Goal: Transaction & Acquisition: Purchase product/service

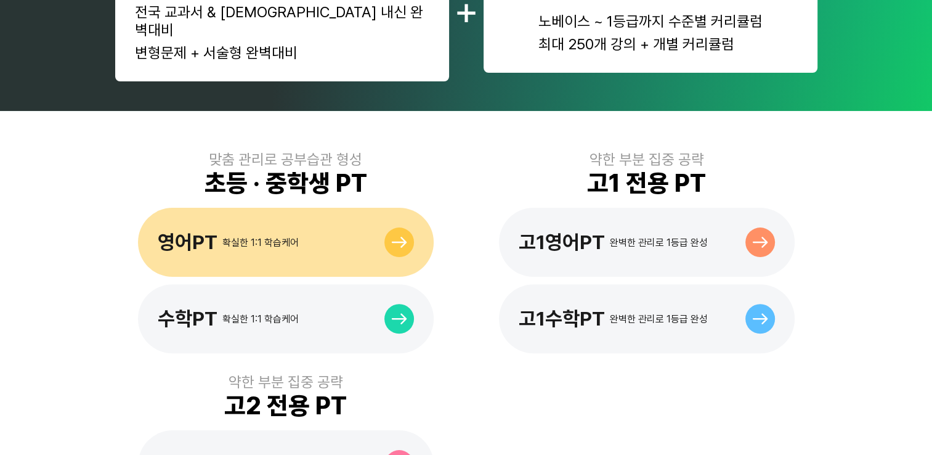
scroll to position [678, 0]
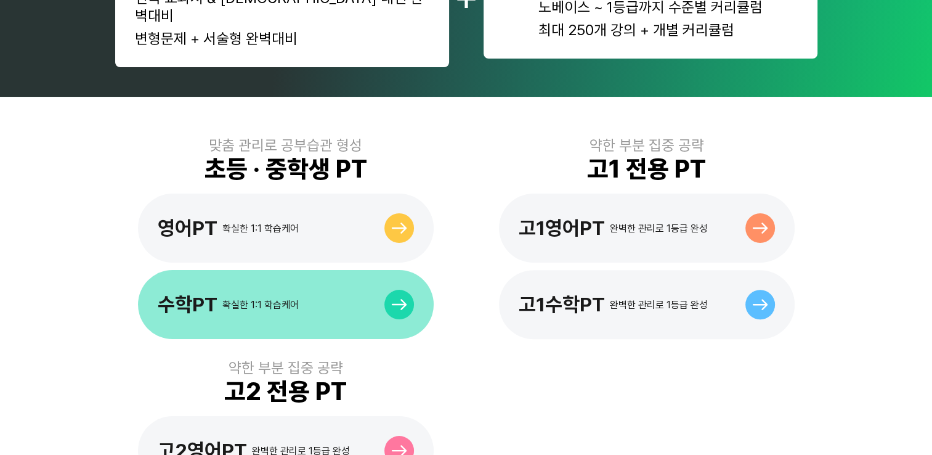
click at [330, 285] on div "수학PT 확실한 1:1 학습케어" at bounding box center [286, 304] width 296 height 69
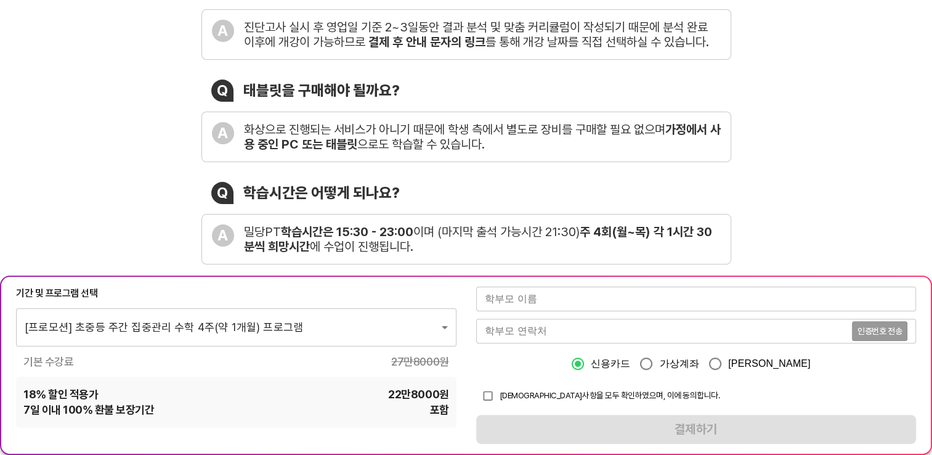
scroll to position [308, 0]
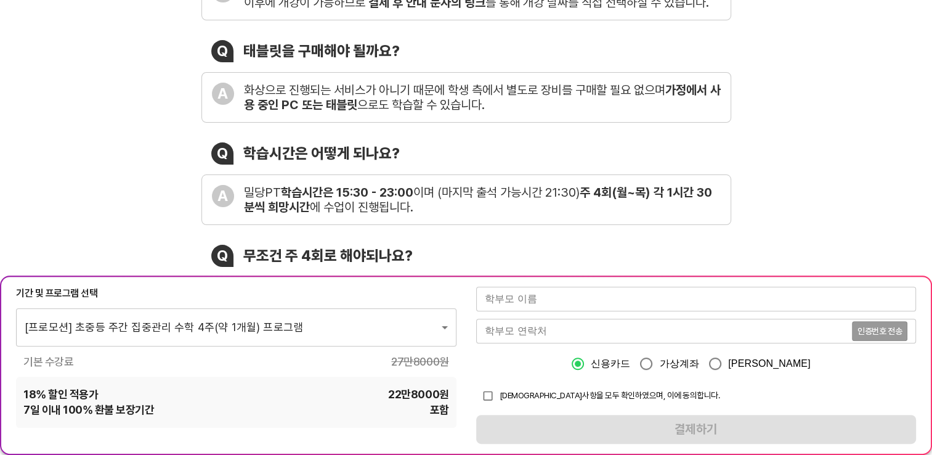
click at [636, 309] on input "text" at bounding box center [696, 298] width 440 height 25
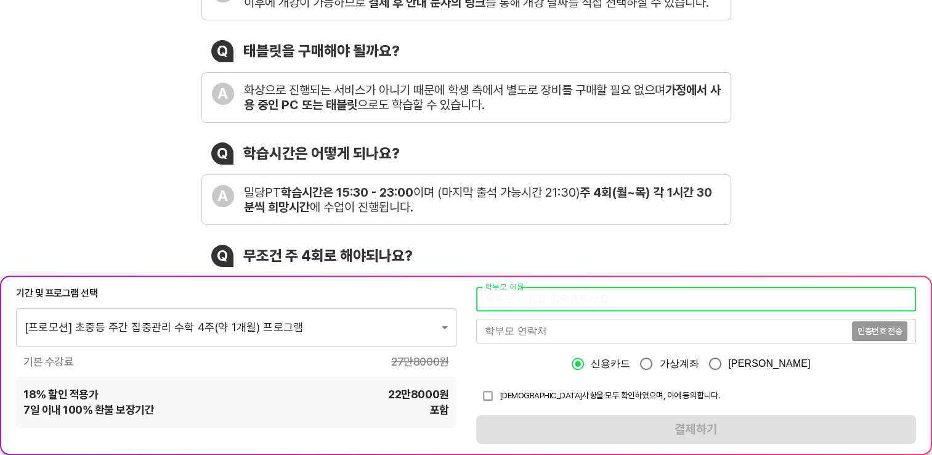
type input "[PERSON_NAME]"
click at [543, 338] on input "tel" at bounding box center [664, 331] width 376 height 25
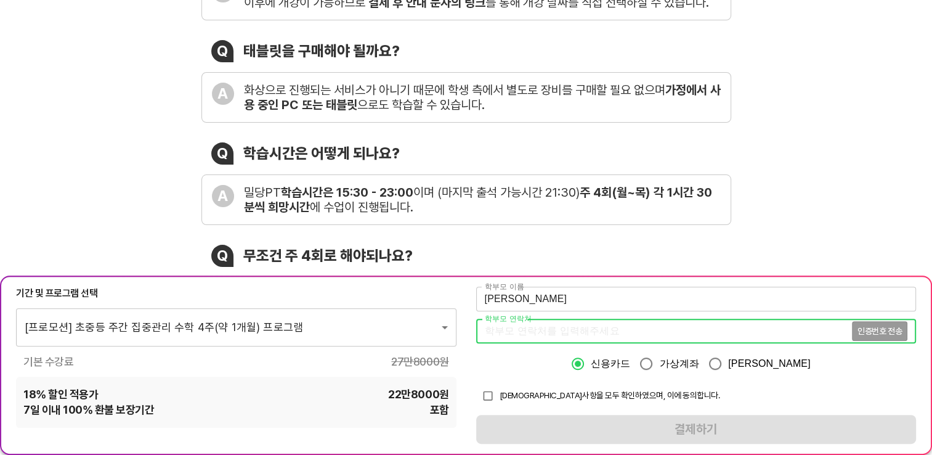
type input "01068610613"
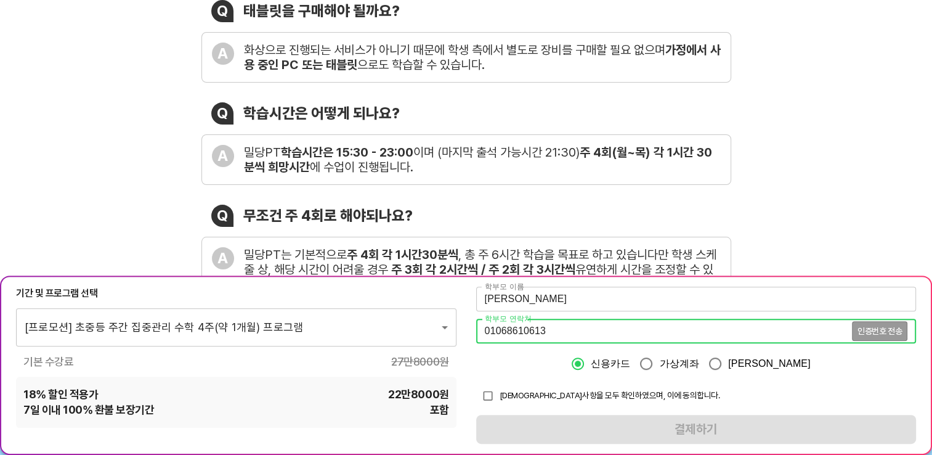
scroll to position [370, 0]
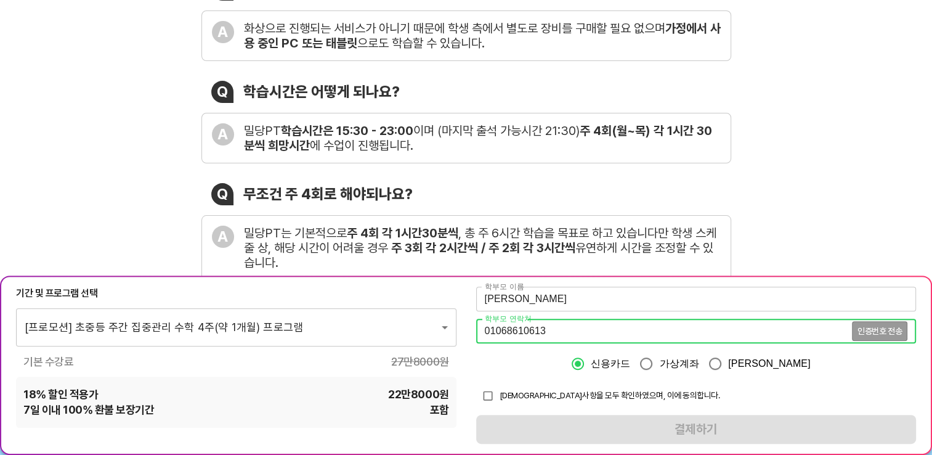
click at [484, 397] on input "checkbox" at bounding box center [487, 395] width 23 height 23
checkbox input "true"
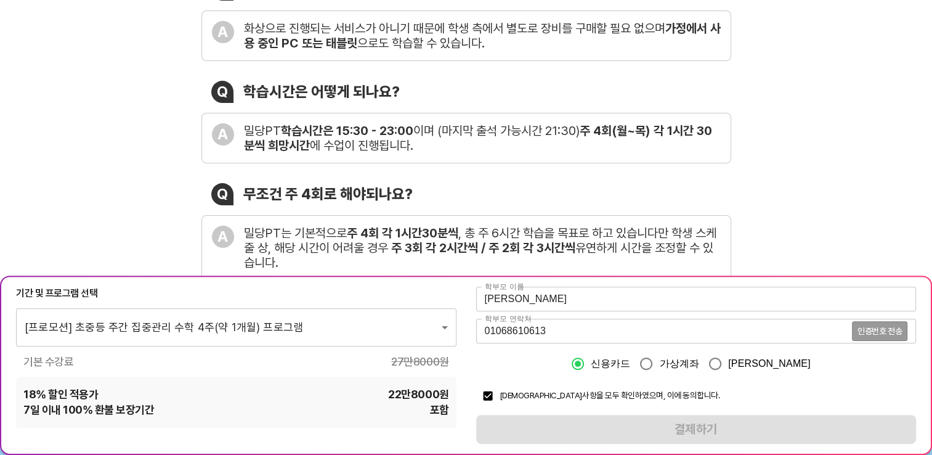
click at [547, 428] on div "학부모 이름 강은주 학부모 이름 학부모 연락처 01068610613 인증번호 전송 학부모 연락처 신용카드 가상계좌 카카오페이 유의사항을 모두 …" at bounding box center [696, 364] width 440 height 157
click at [865, 332] on span "인증번호 전송" at bounding box center [880, 331] width 44 height 9
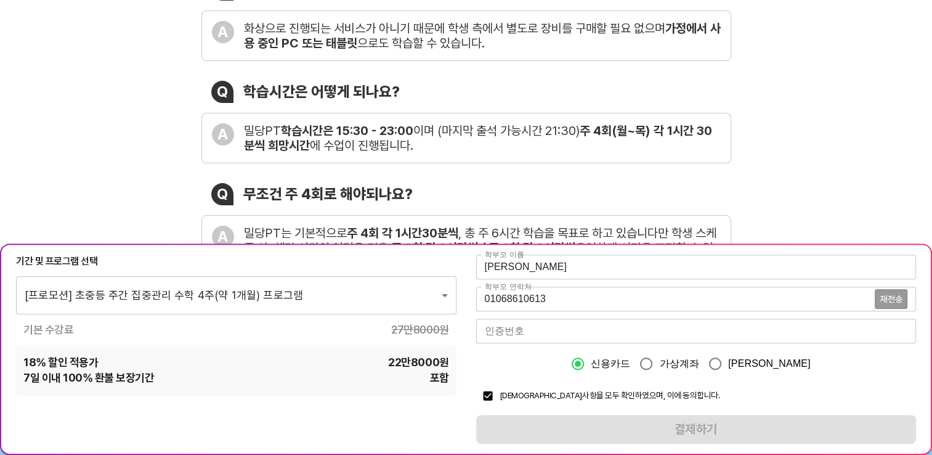
click at [680, 339] on input "number" at bounding box center [696, 331] width 440 height 25
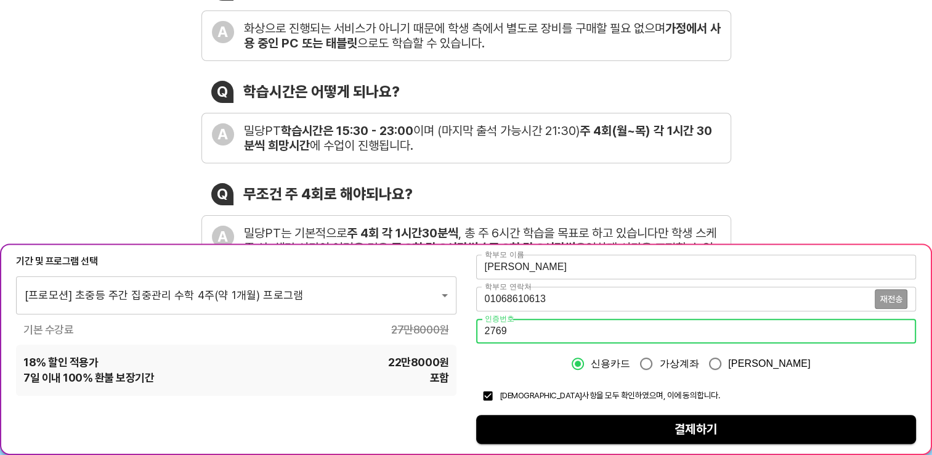
type input "2769"
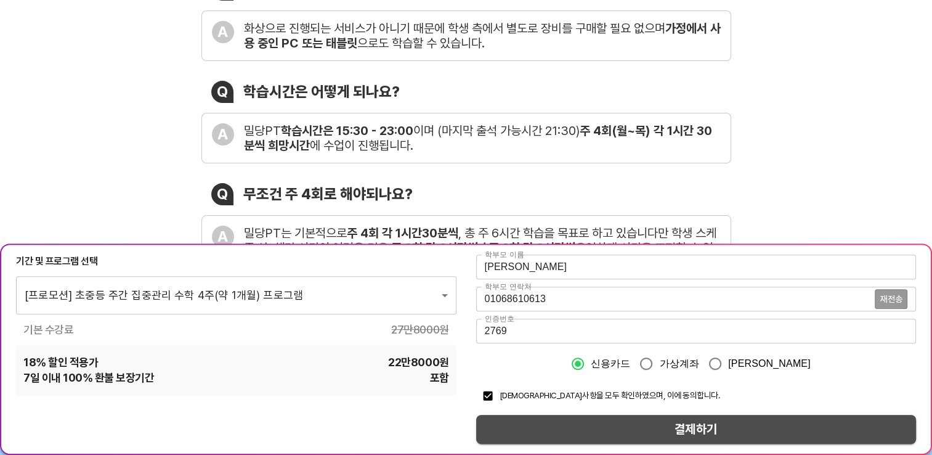
click at [662, 423] on span "결제하기" at bounding box center [696, 429] width 421 height 22
